Goal: Information Seeking & Learning: Learn about a topic

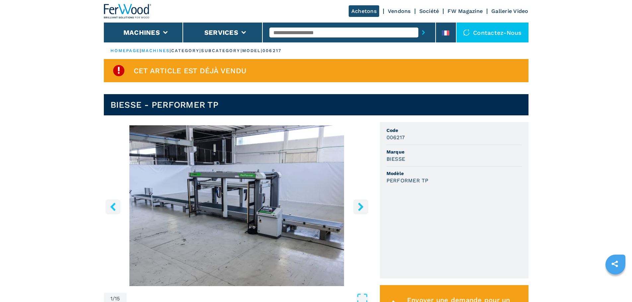
click at [355, 206] on button "right-button" at bounding box center [360, 206] width 15 height 15
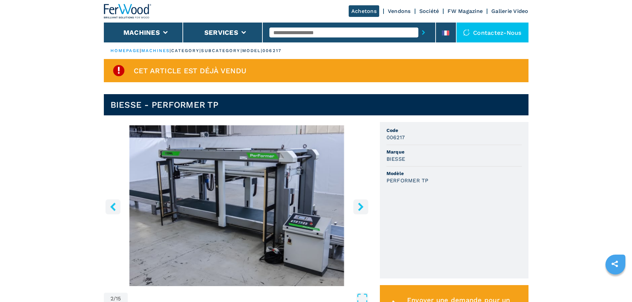
click at [256, 197] on img "Go to Slide 2" at bounding box center [237, 205] width 266 height 161
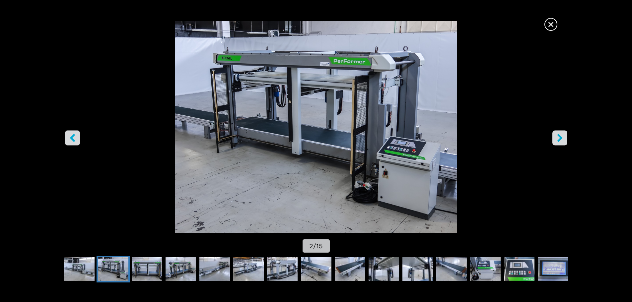
click at [555, 131] on button "right-button" at bounding box center [559, 137] width 15 height 15
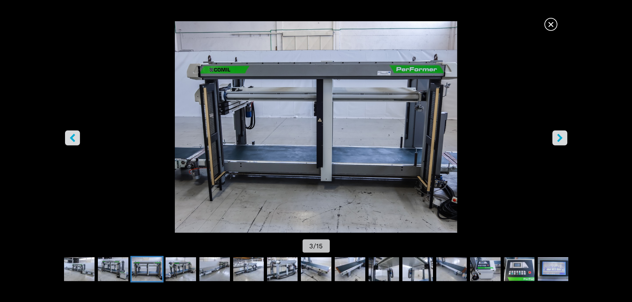
click at [558, 137] on icon "right-button" at bounding box center [560, 138] width 8 height 8
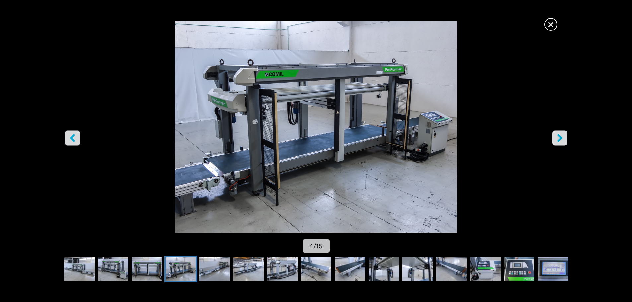
click at [558, 137] on icon "right-button" at bounding box center [560, 138] width 8 height 8
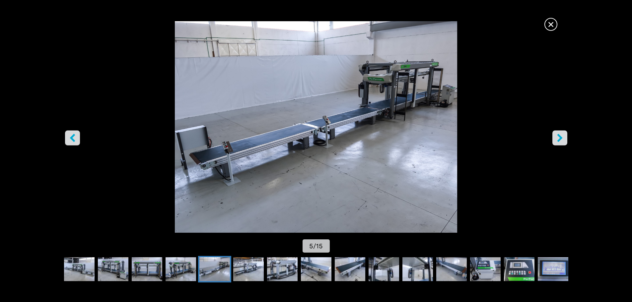
click at [562, 135] on icon "right-button" at bounding box center [560, 138] width 8 height 8
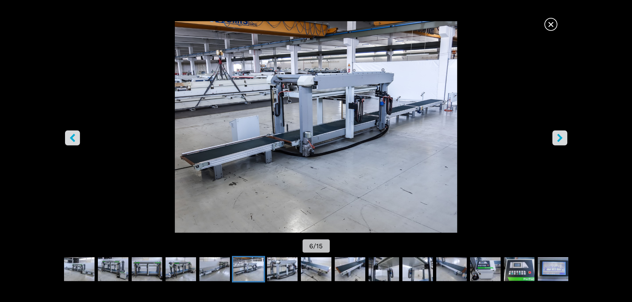
click at [561, 138] on icon "right-button" at bounding box center [559, 138] width 5 height 8
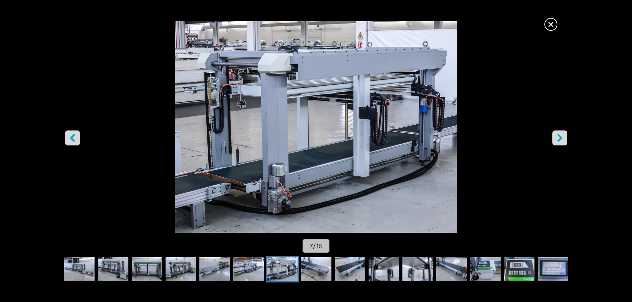
click at [561, 138] on icon "right-button" at bounding box center [559, 138] width 5 height 8
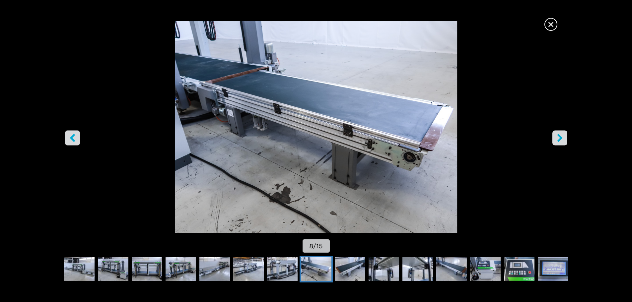
click at [561, 138] on icon "right-button" at bounding box center [559, 138] width 5 height 8
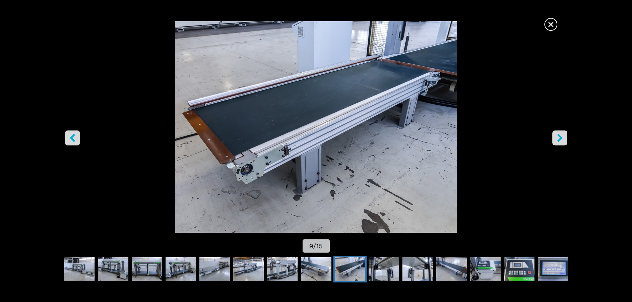
click at [561, 138] on icon "right-button" at bounding box center [559, 138] width 5 height 8
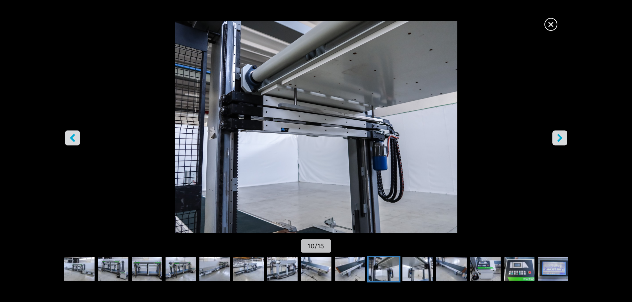
click at [561, 138] on icon "right-button" at bounding box center [559, 138] width 5 height 8
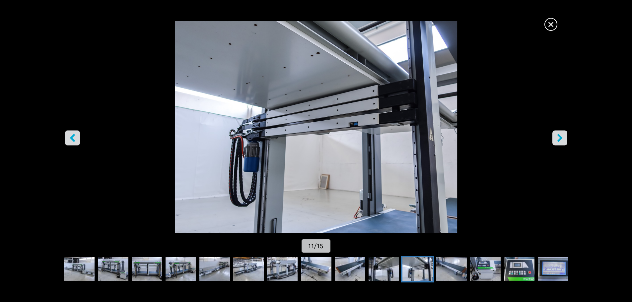
click at [561, 138] on icon "right-button" at bounding box center [559, 138] width 5 height 8
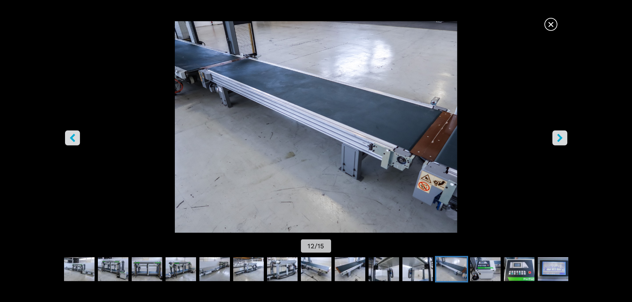
click at [561, 138] on icon "right-button" at bounding box center [559, 138] width 5 height 8
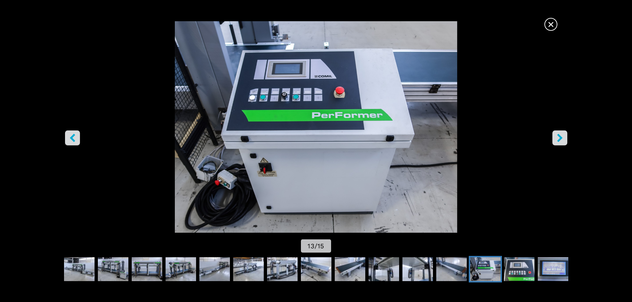
click at [561, 138] on icon "right-button" at bounding box center [559, 138] width 5 height 8
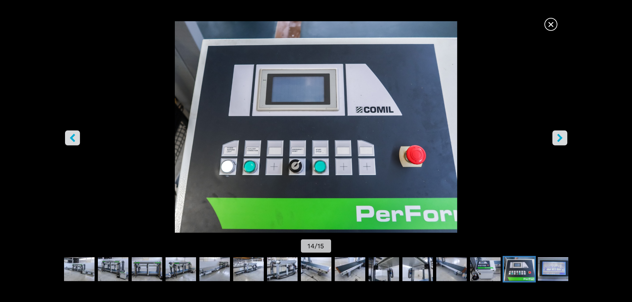
click at [561, 138] on icon "right-button" at bounding box center [559, 138] width 5 height 8
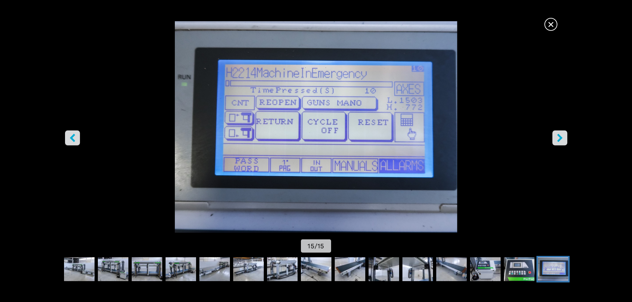
click at [561, 138] on icon "right-button" at bounding box center [559, 138] width 5 height 8
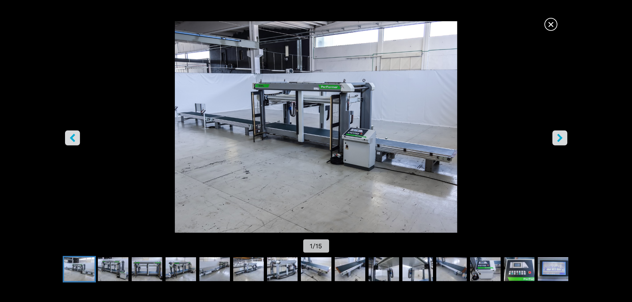
click at [561, 138] on icon "right-button" at bounding box center [559, 138] width 5 height 8
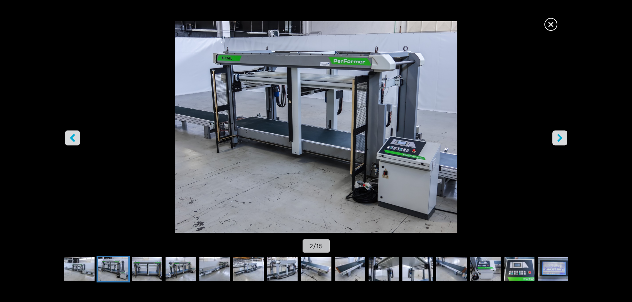
click at [561, 138] on icon "right-button" at bounding box center [559, 138] width 5 height 8
click at [553, 29] on span "×" at bounding box center [551, 23] width 12 height 12
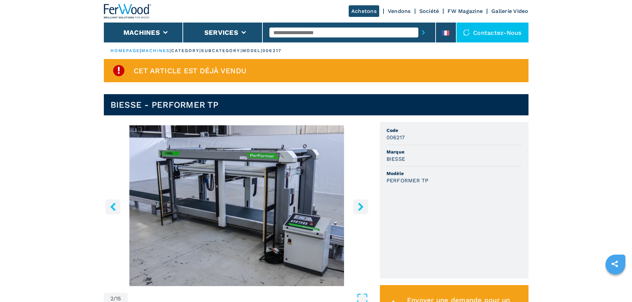
drag, startPoint x: 70, startPoint y: 185, endPoint x: 99, endPoint y: 147, distance: 48.5
